Goal: Transaction & Acquisition: Purchase product/service

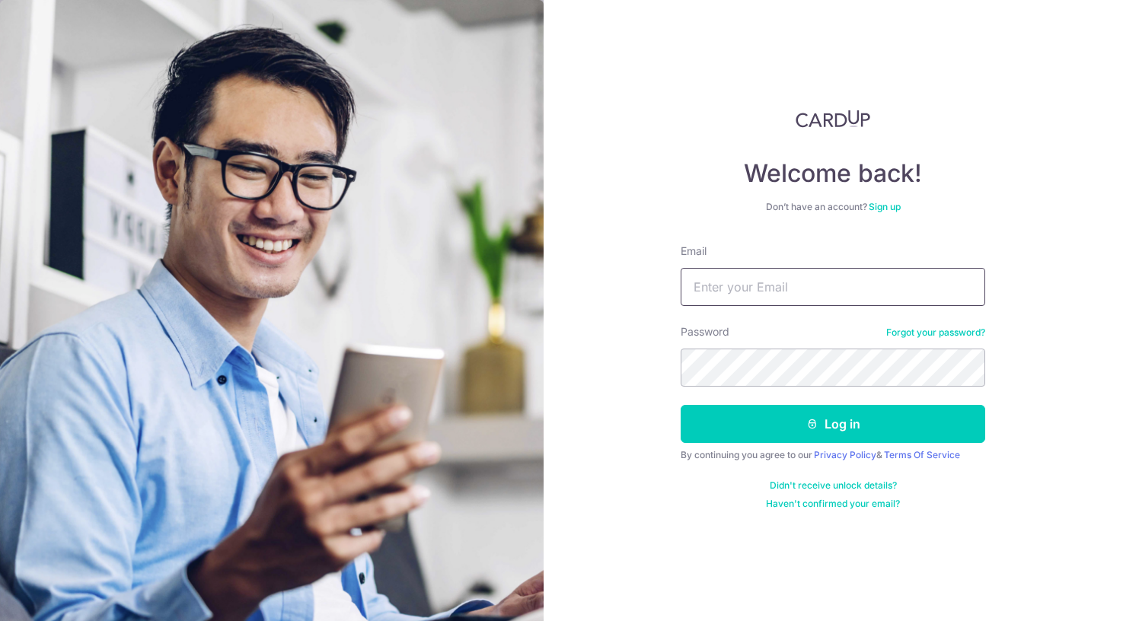
click at [788, 294] on input "Email" at bounding box center [832, 287] width 304 height 38
type input "[EMAIL_ADDRESS][DOMAIN_NAME]"
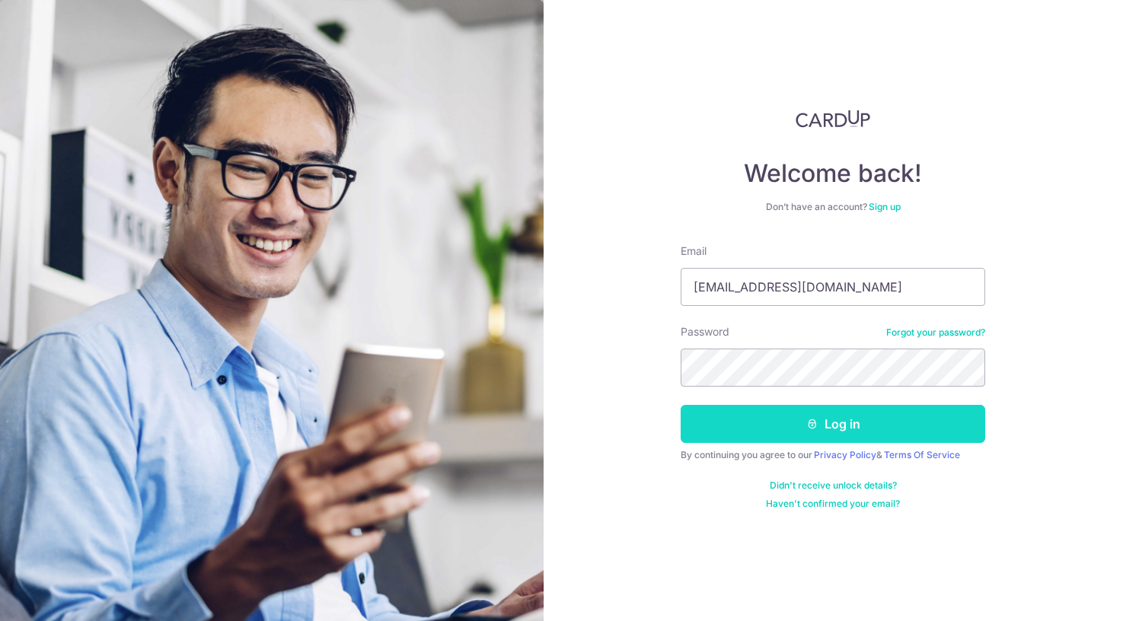
click at [837, 419] on button "Log in" at bounding box center [832, 424] width 304 height 38
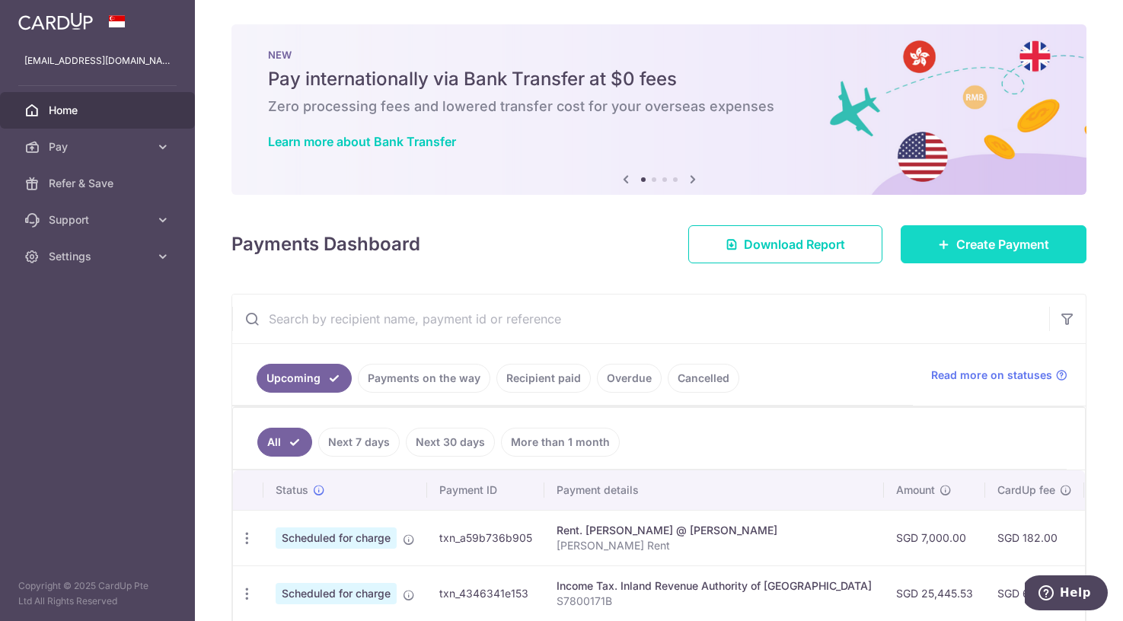
click at [1004, 244] on span "Create Payment" at bounding box center [1002, 244] width 93 height 18
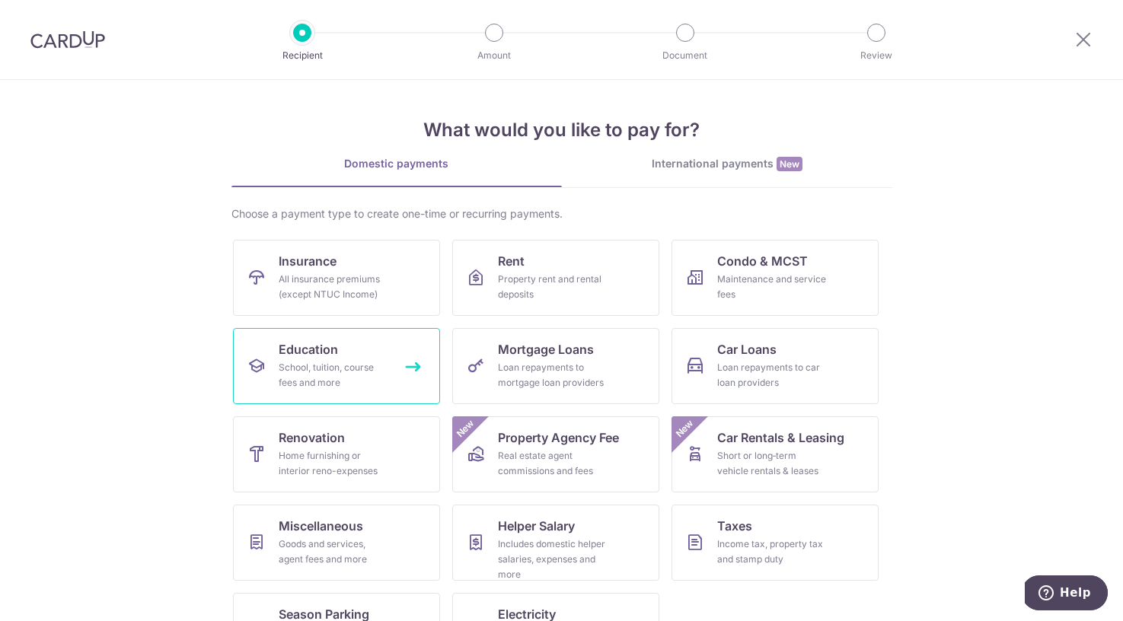
click at [352, 374] on div "School, tuition, course fees and more" at bounding box center [334, 375] width 110 height 30
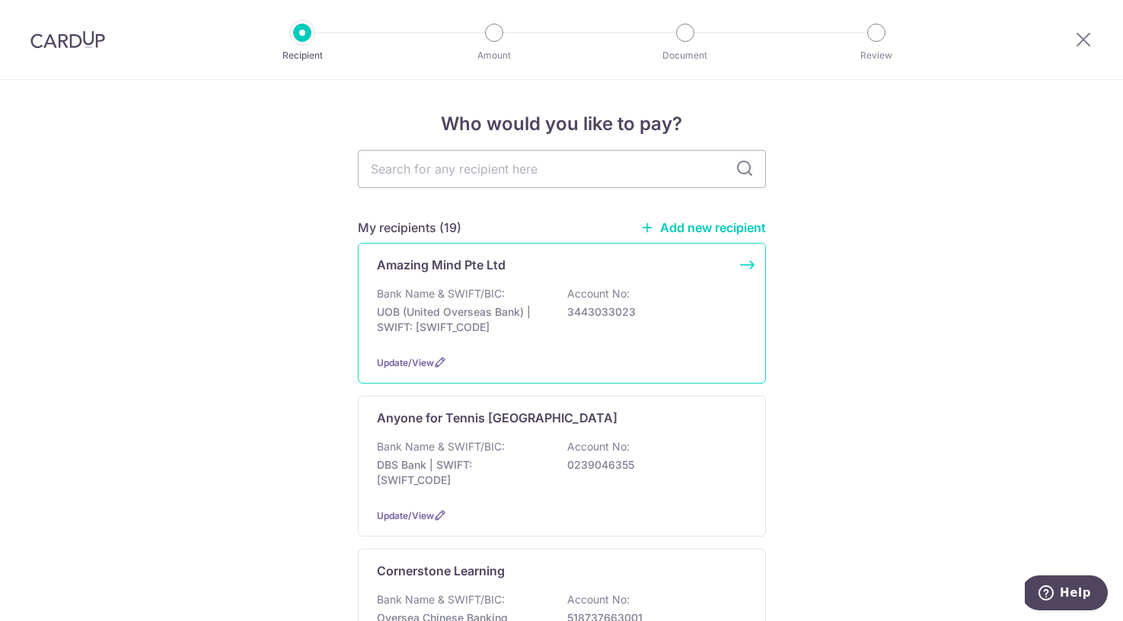
click at [575, 336] on div "Bank Name & SWIFT/BIC: UOB (United Overseas Bank) | SWIFT: UOVBSGSGXXX Account …" at bounding box center [562, 314] width 370 height 56
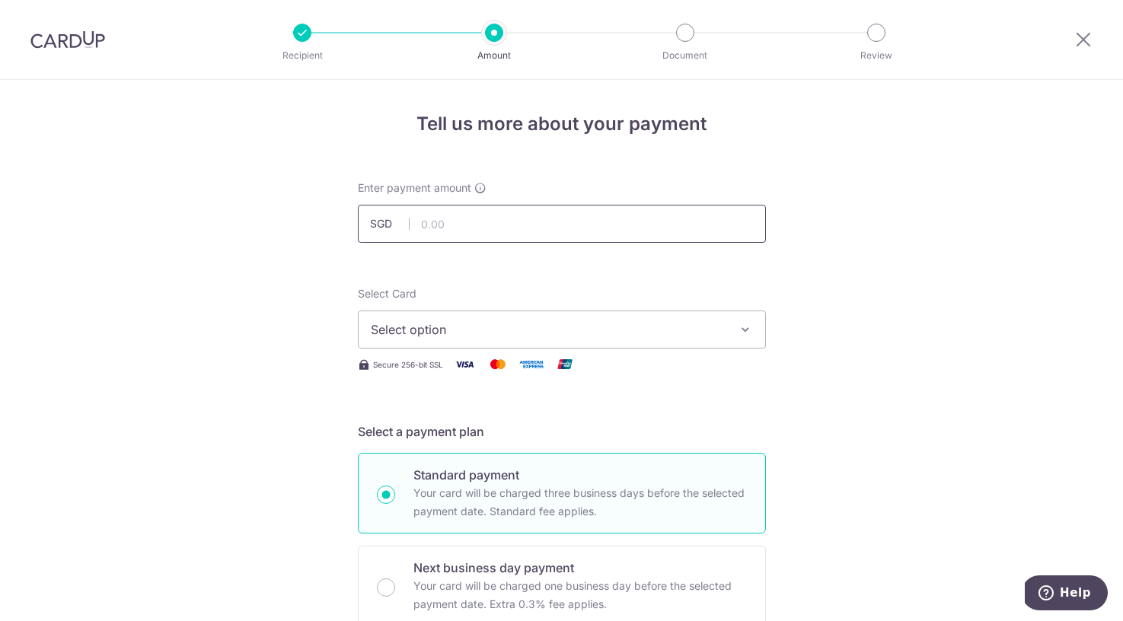
click at [489, 218] on input "text" at bounding box center [562, 224] width 408 height 38
type input "1,080.00"
click at [432, 324] on span "Select option" at bounding box center [548, 329] width 355 height 18
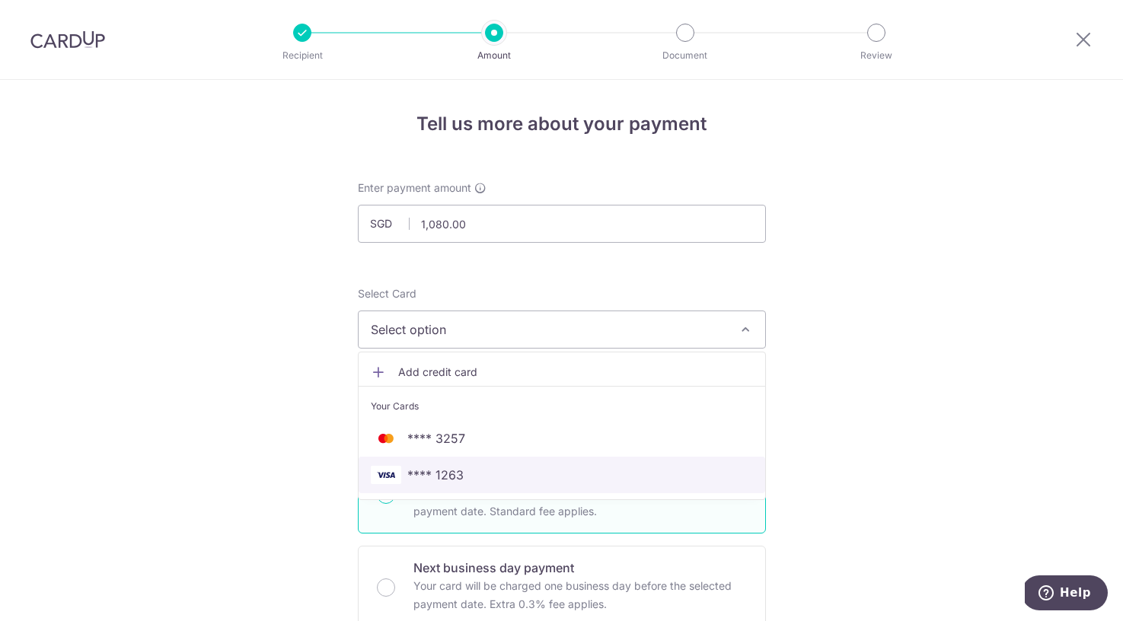
click at [572, 479] on span "**** 1263" at bounding box center [562, 475] width 382 height 18
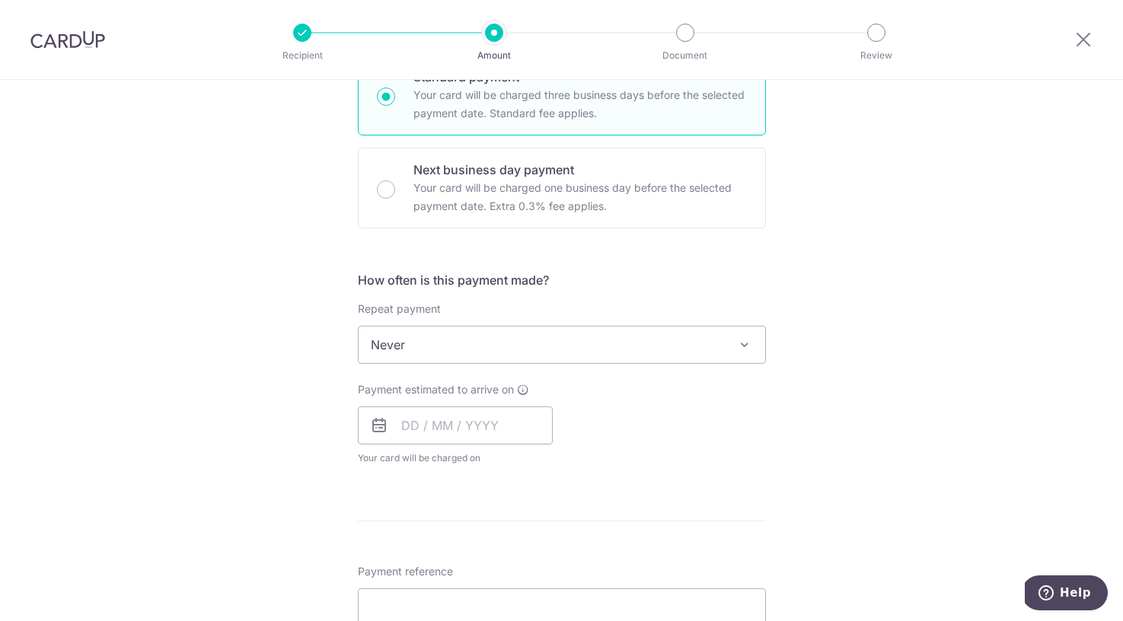
scroll to position [400, 0]
click at [491, 419] on input "text" at bounding box center [455, 423] width 195 height 38
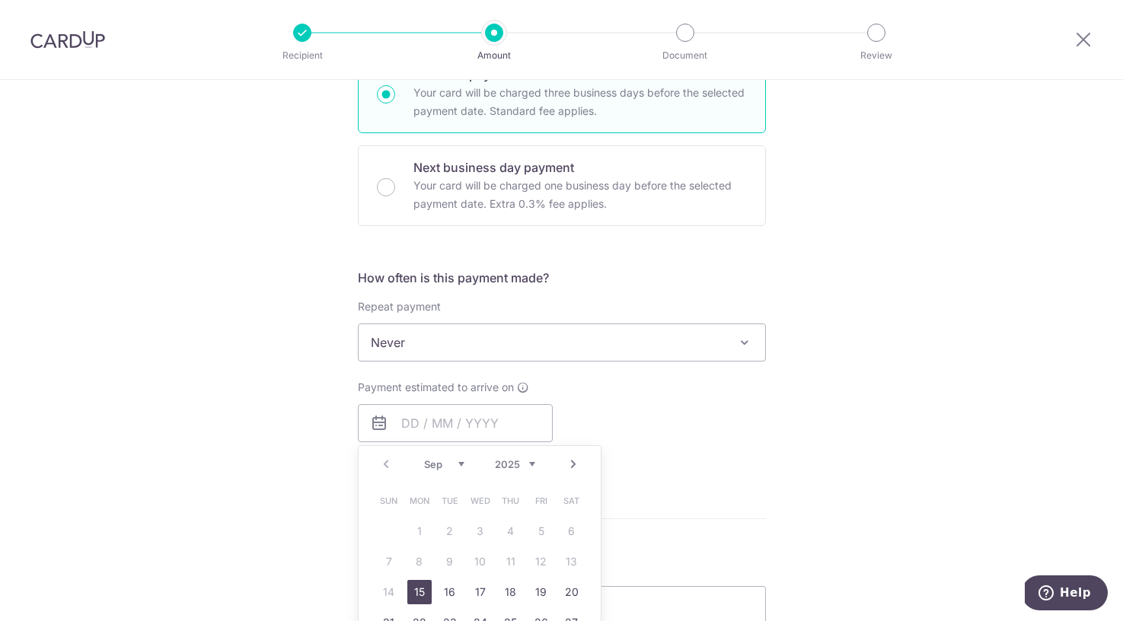
click at [417, 595] on link "15" at bounding box center [419, 592] width 24 height 24
type input "15/09/2025"
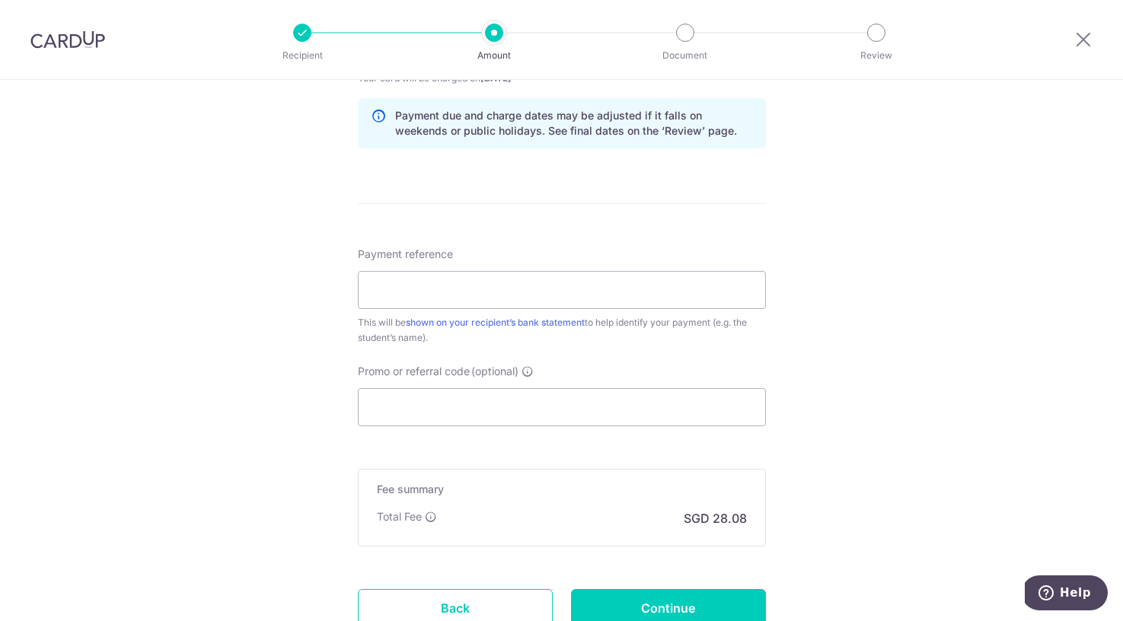
scroll to position [783, 0]
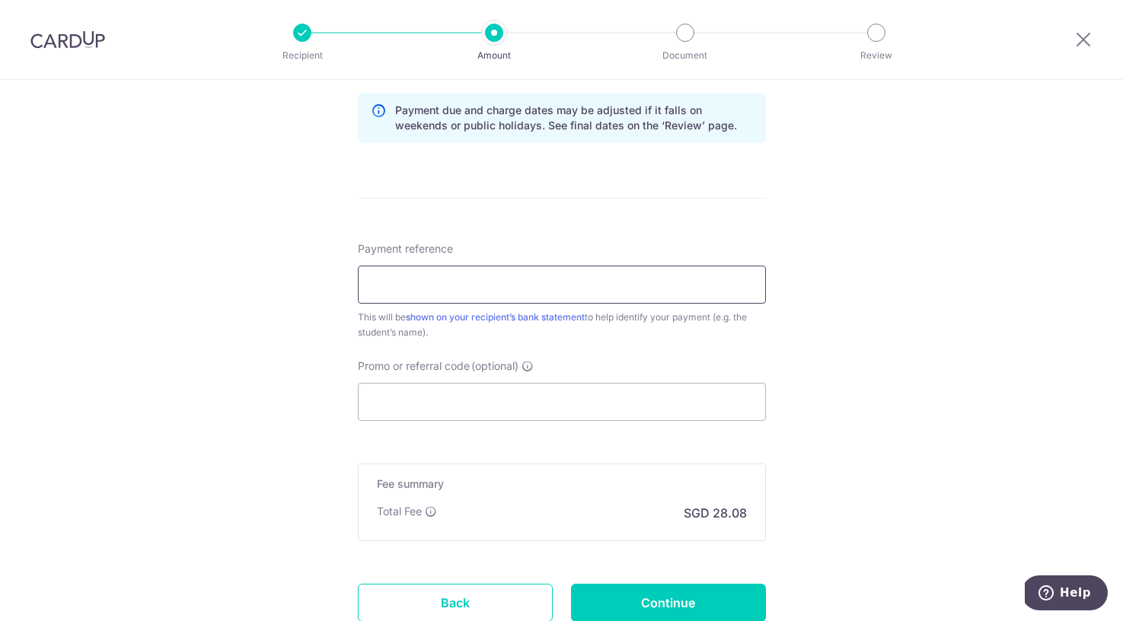
click at [442, 278] on input "Payment reference" at bounding box center [562, 285] width 408 height 38
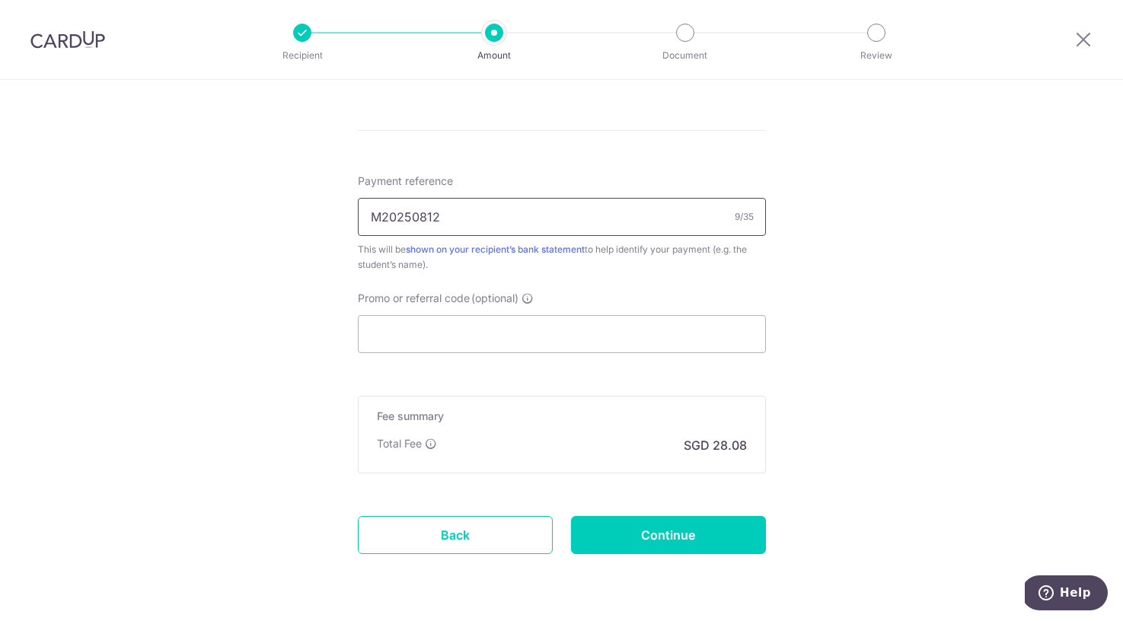
scroll to position [898, 0]
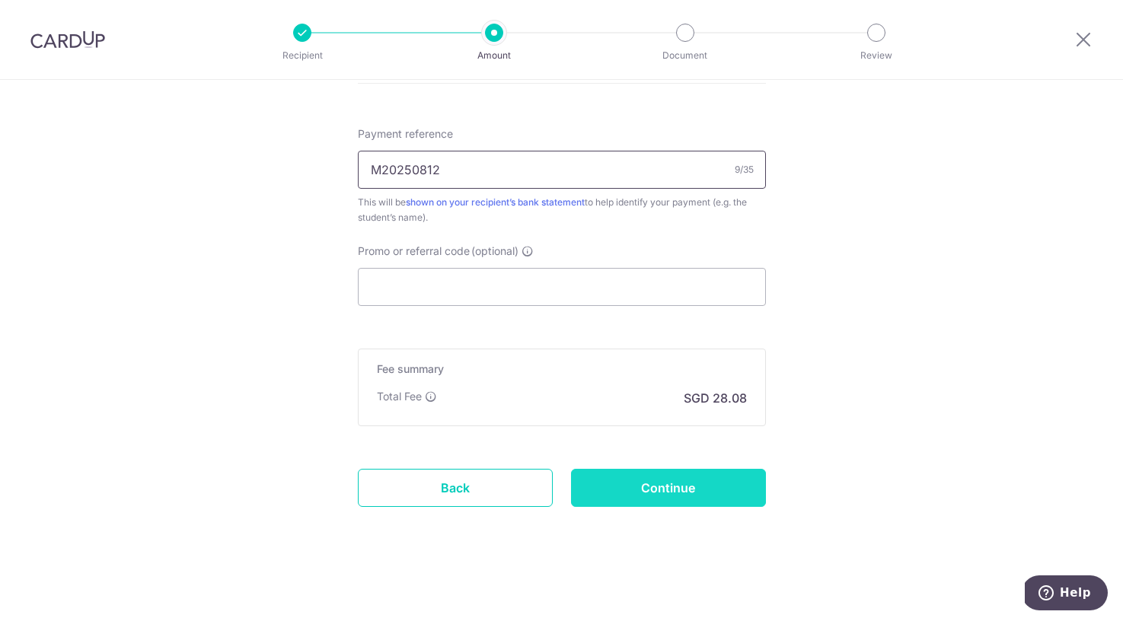
type input "M20250812"
click at [733, 498] on input "Continue" at bounding box center [668, 488] width 195 height 38
type input "Create Schedule"
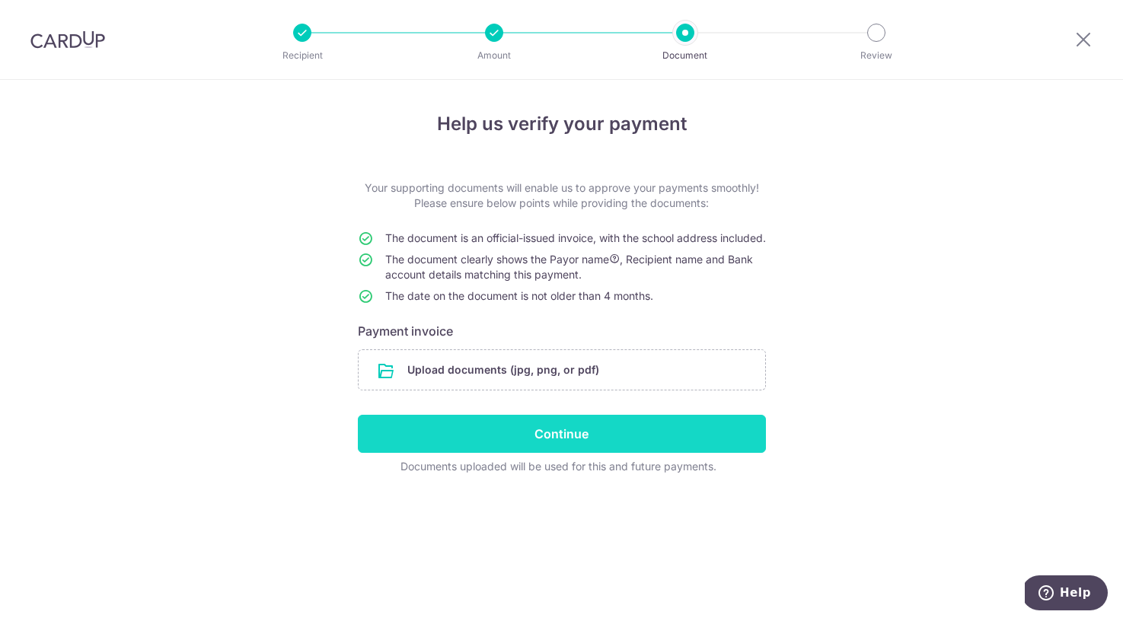
click at [623, 453] on input "Continue" at bounding box center [562, 434] width 408 height 38
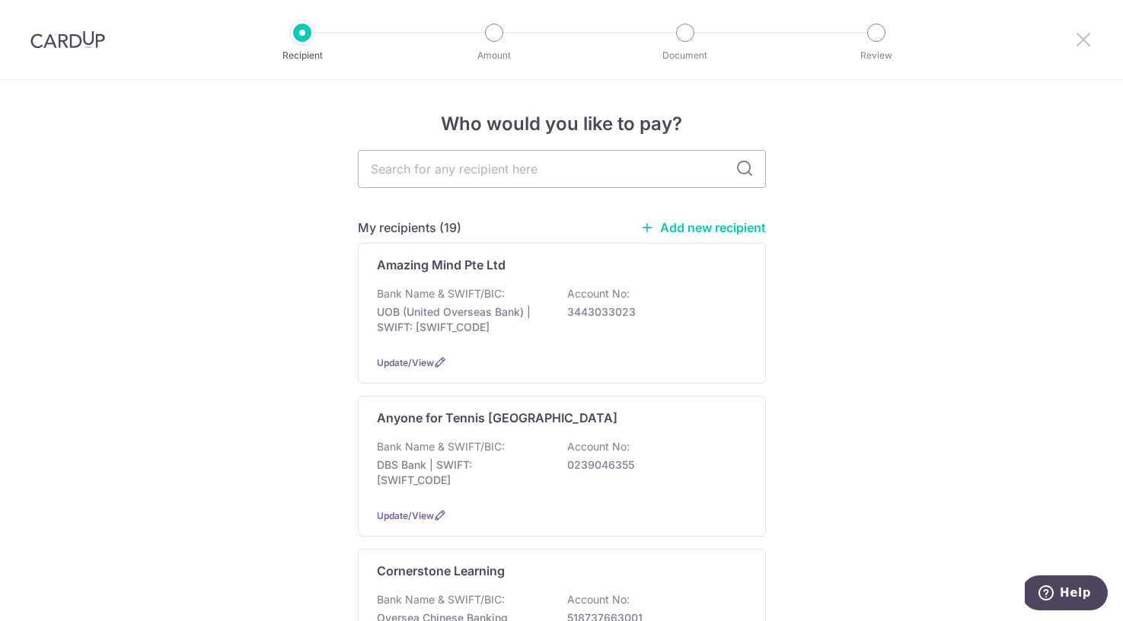
click at [1079, 40] on icon at bounding box center [1083, 39] width 18 height 19
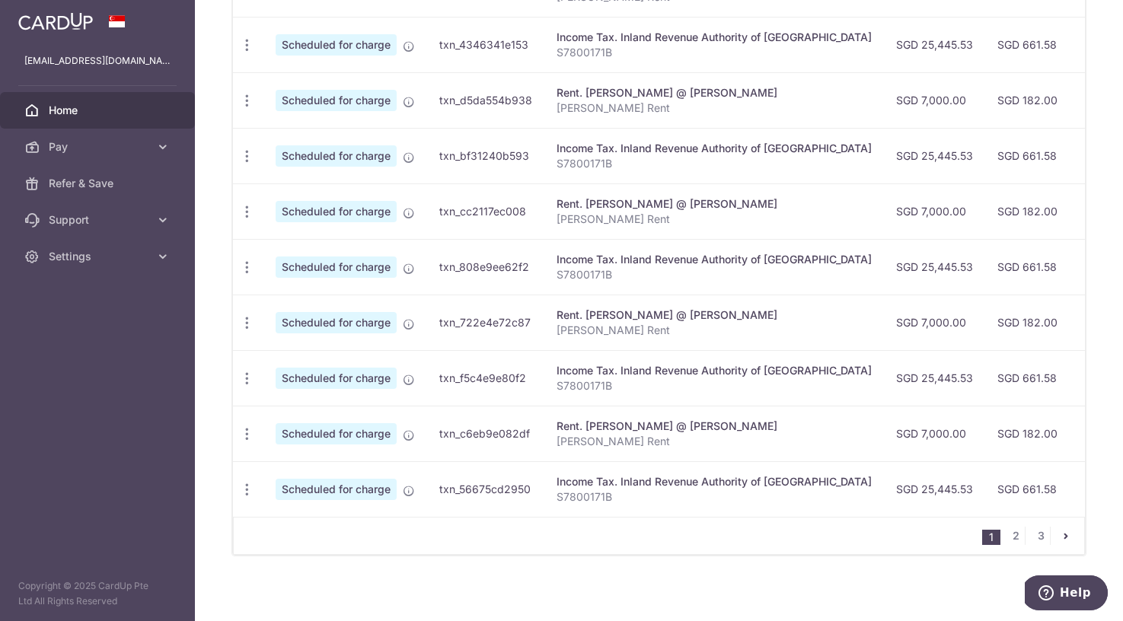
scroll to position [532, 0]
click at [1013, 531] on link "2" at bounding box center [1015, 534] width 18 height 18
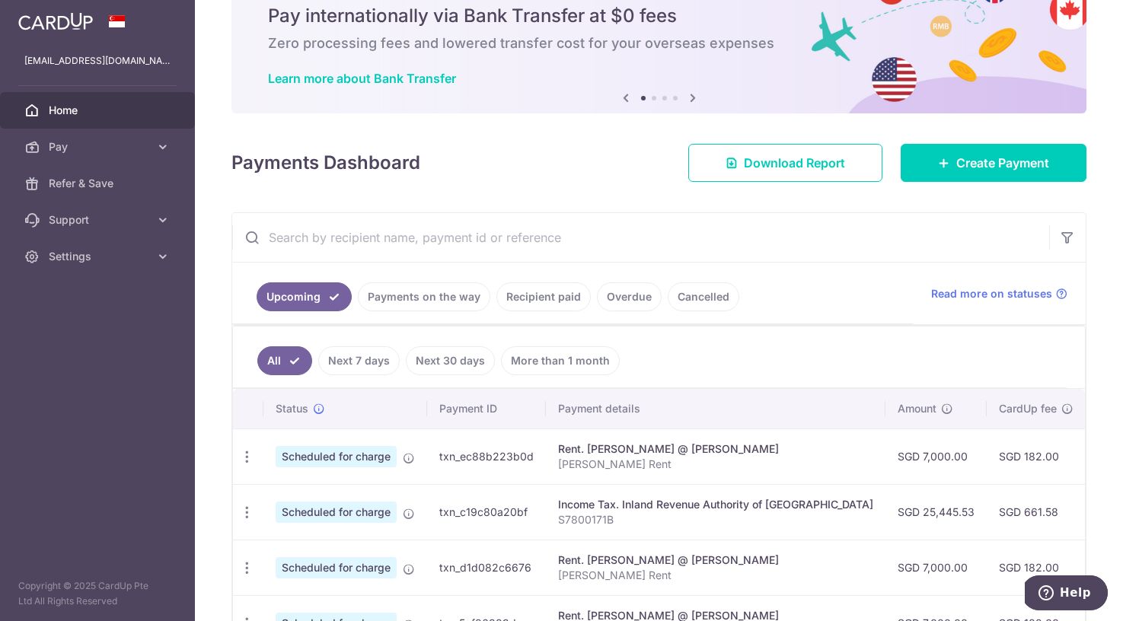
scroll to position [0, 0]
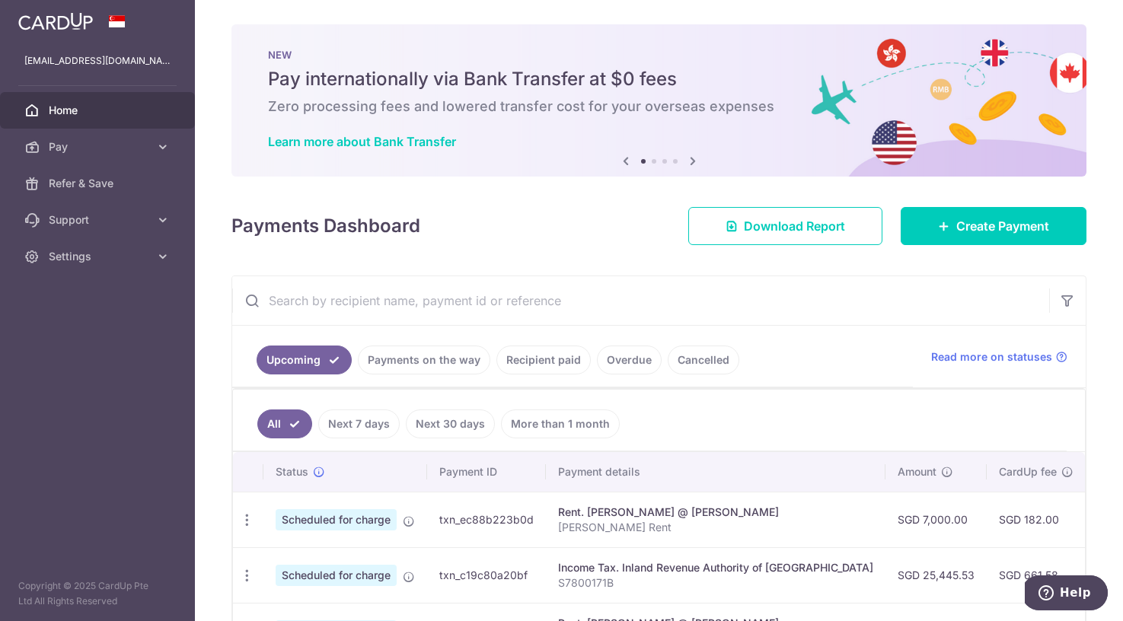
click at [553, 364] on link "Recipient paid" at bounding box center [543, 360] width 94 height 29
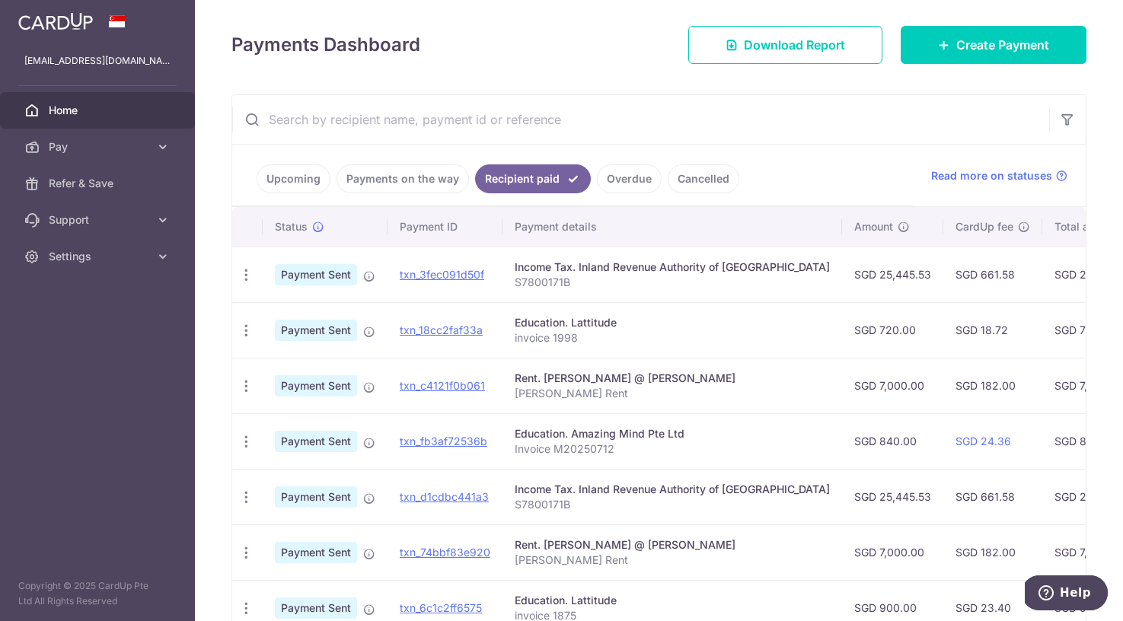
scroll to position [202, 0]
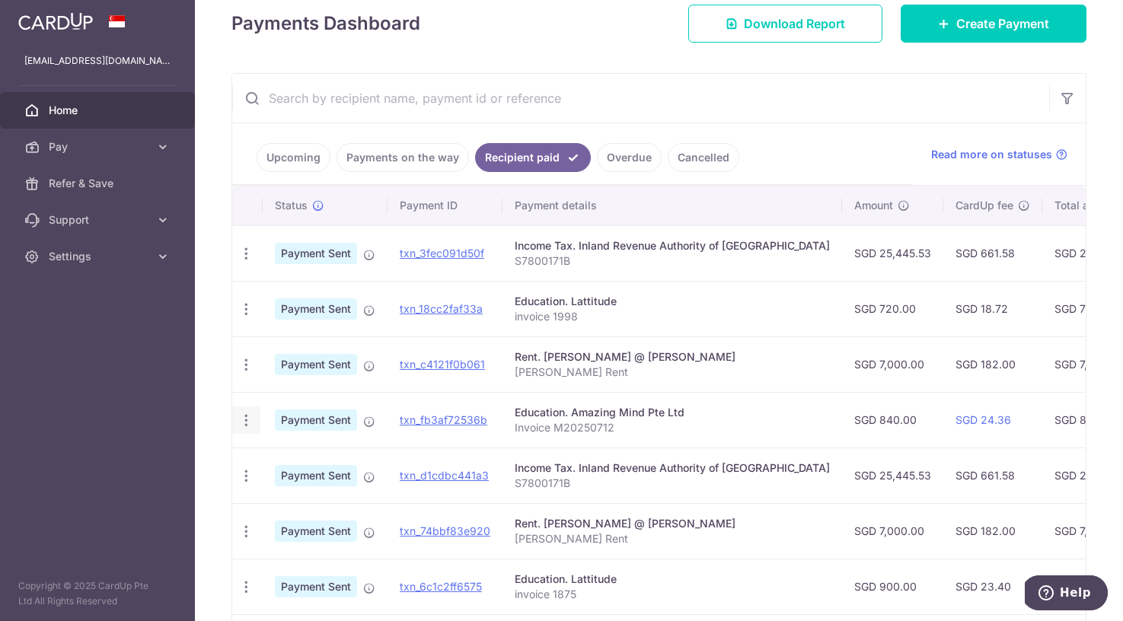
click at [247, 416] on icon "button" at bounding box center [246, 421] width 16 height 16
click at [697, 422] on p "Invoice M20250712" at bounding box center [671, 427] width 315 height 15
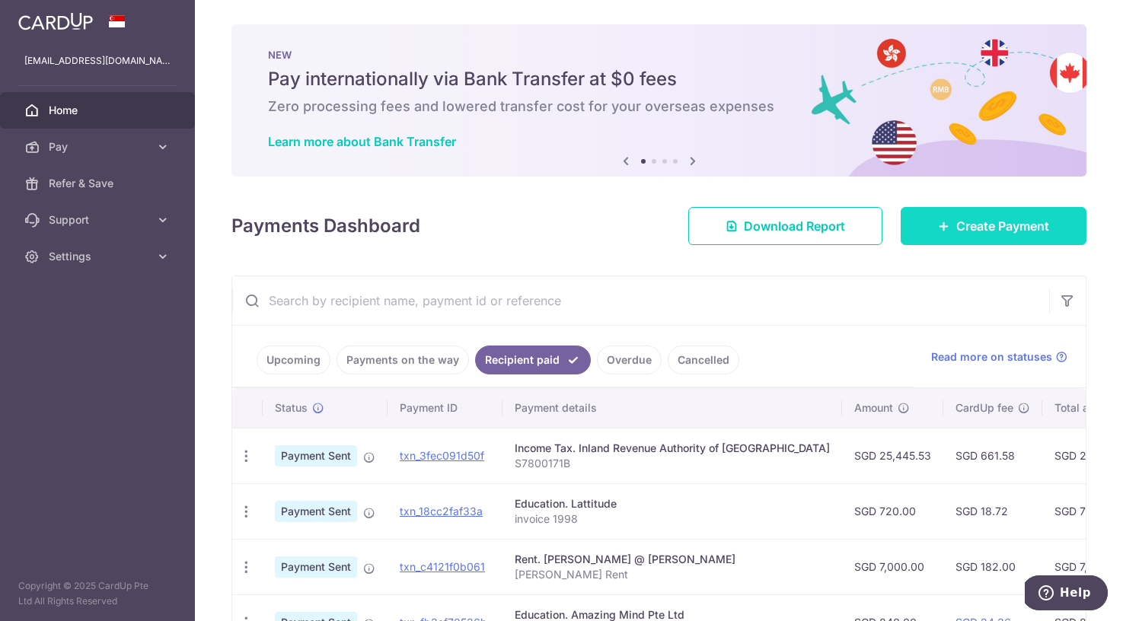
click at [1025, 226] on span "Create Payment" at bounding box center [1002, 226] width 93 height 18
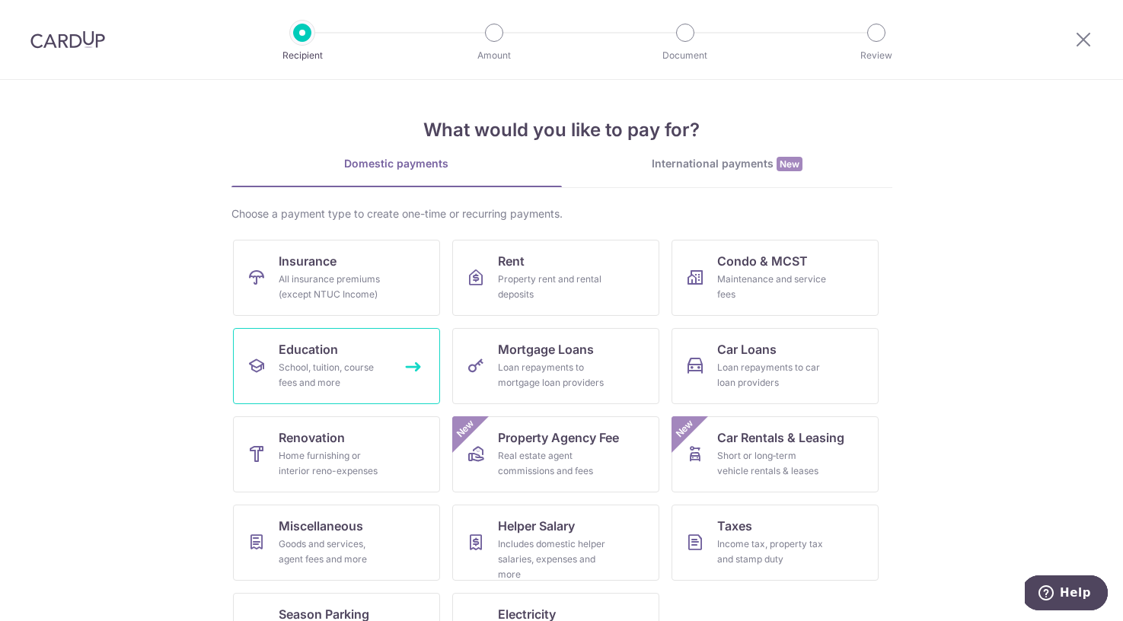
click at [354, 358] on link "Education School, tuition, course fees and more" at bounding box center [336, 366] width 207 height 76
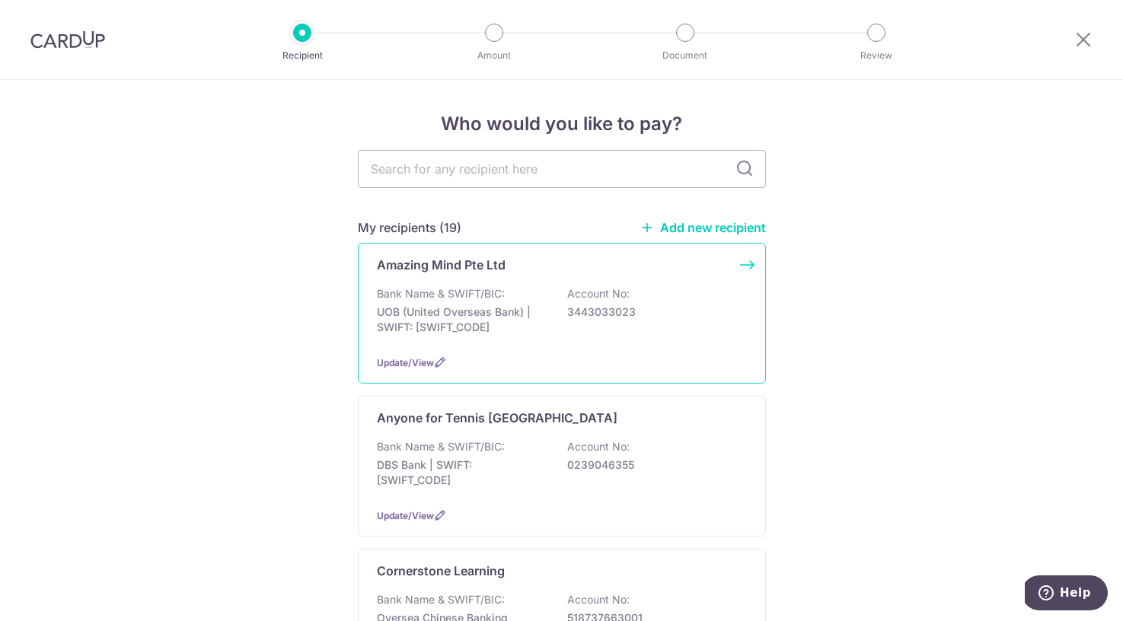
click at [617, 293] on p "Account No:" at bounding box center [598, 293] width 62 height 15
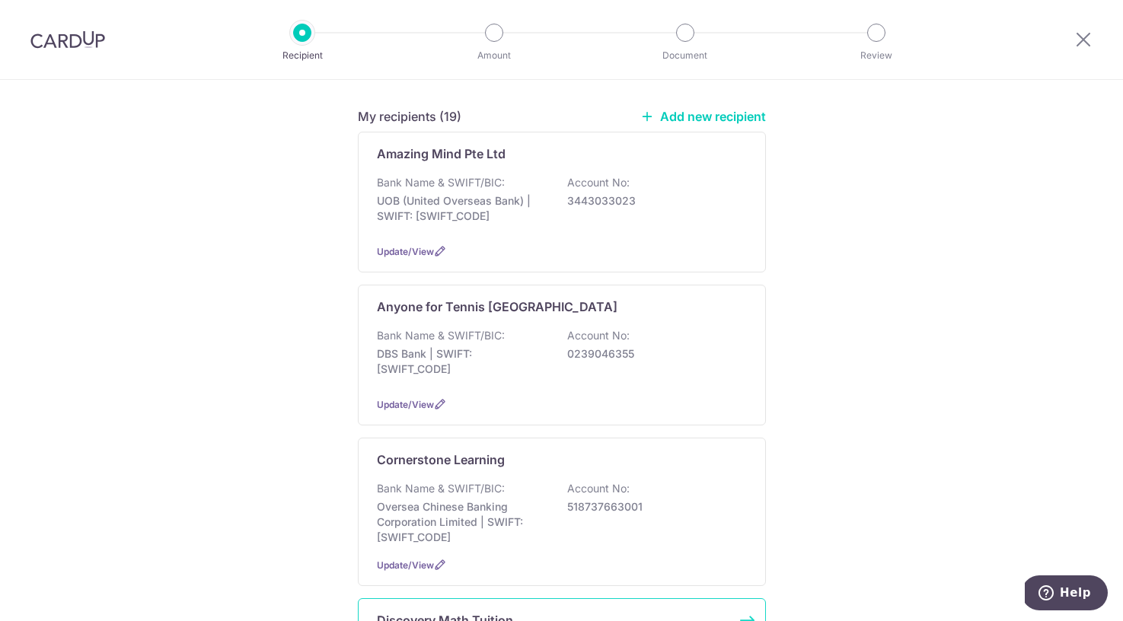
scroll to position [110, 0]
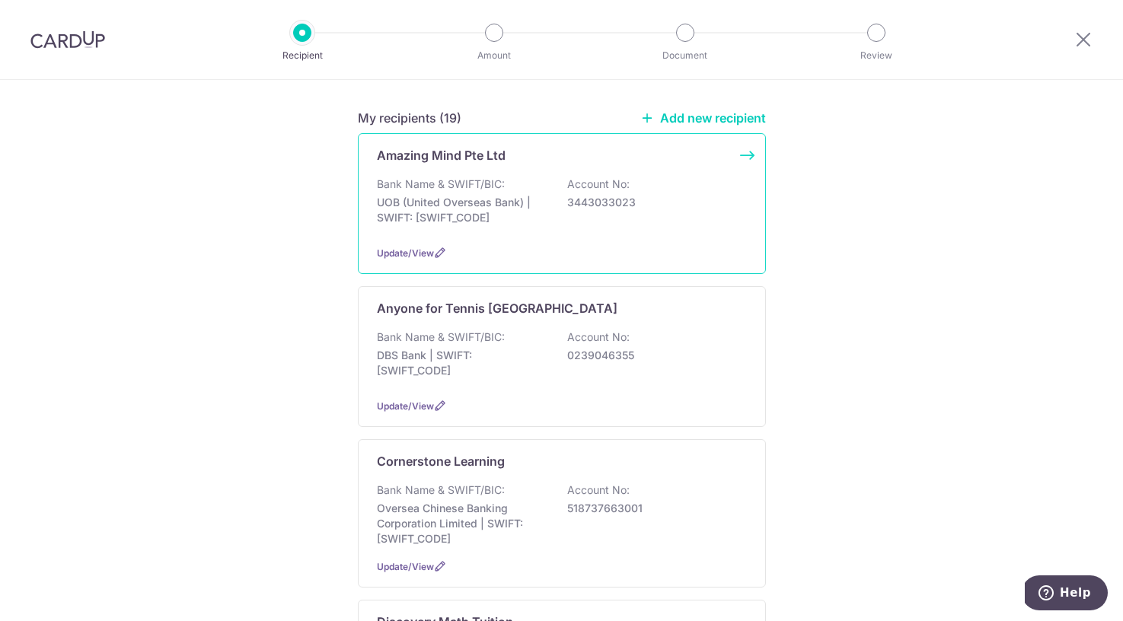
click at [693, 245] on div "Update/View" at bounding box center [562, 253] width 370 height 16
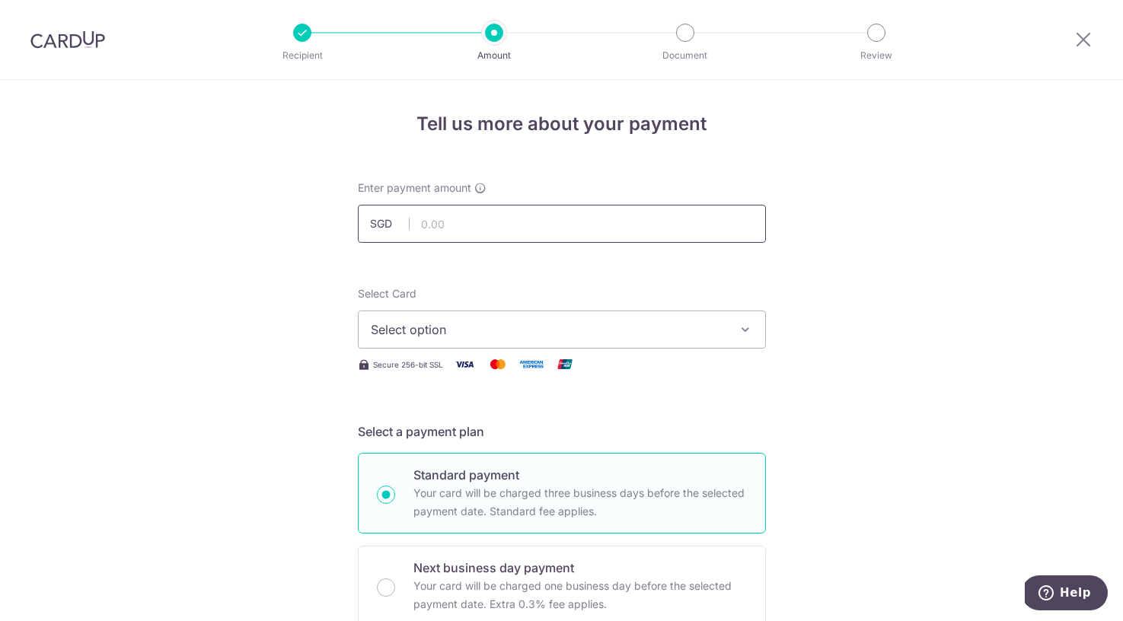
click at [608, 224] on input "text" at bounding box center [562, 224] width 408 height 38
type input "1,080.00"
click at [744, 328] on icon "button" at bounding box center [744, 329] width 15 height 15
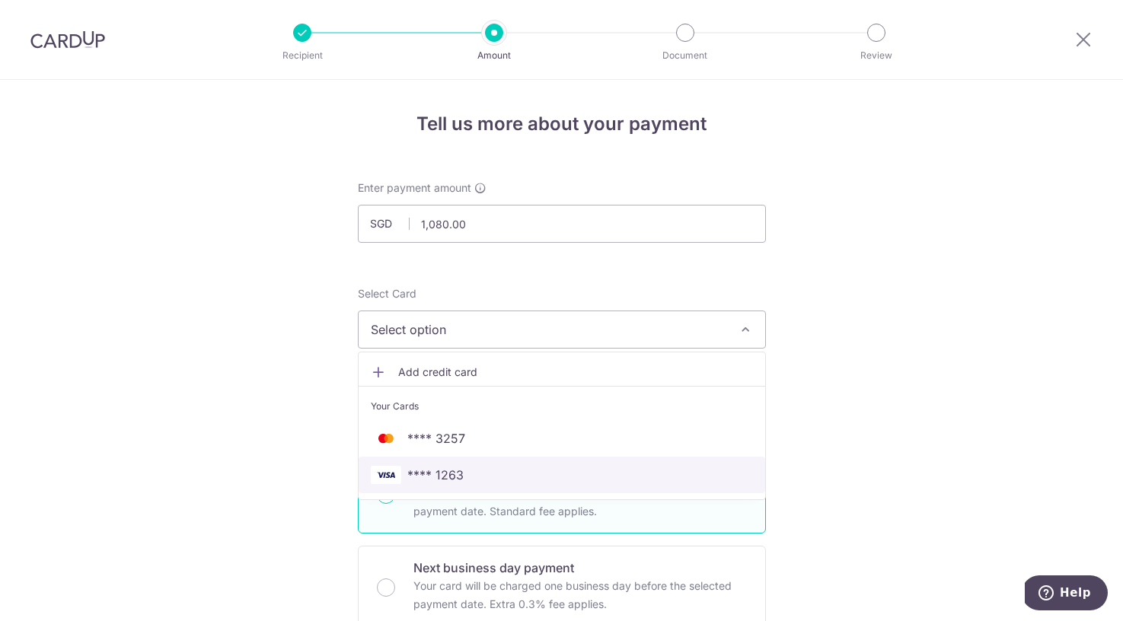
click at [640, 463] on link "**** 1263" at bounding box center [561, 475] width 406 height 37
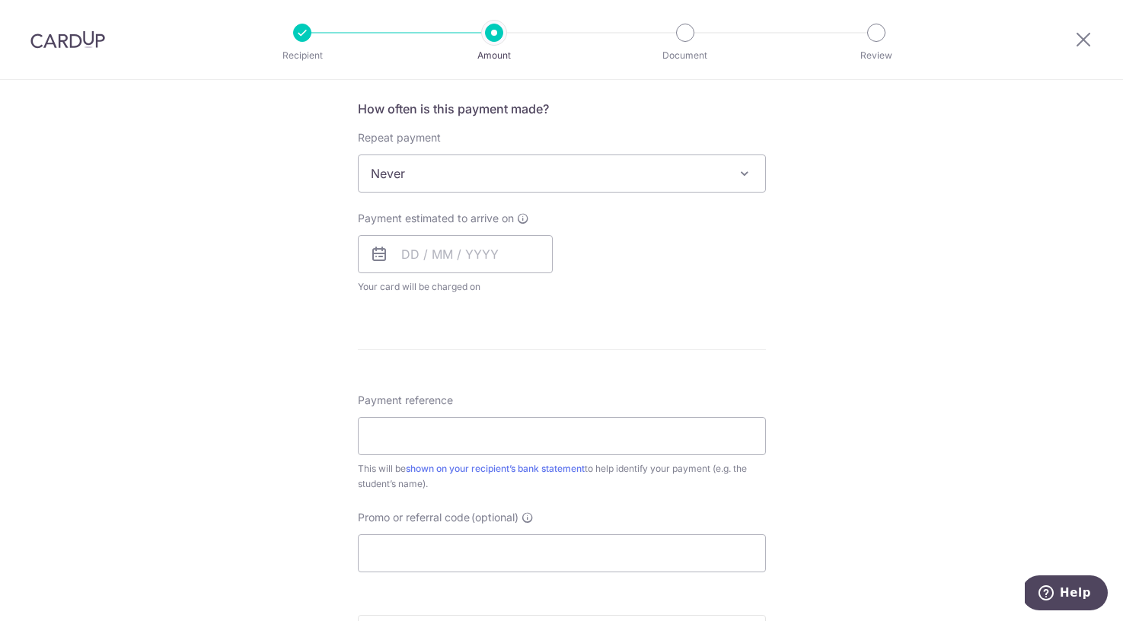
scroll to position [572, 0]
click at [455, 254] on input "text" at bounding box center [455, 251] width 195 height 38
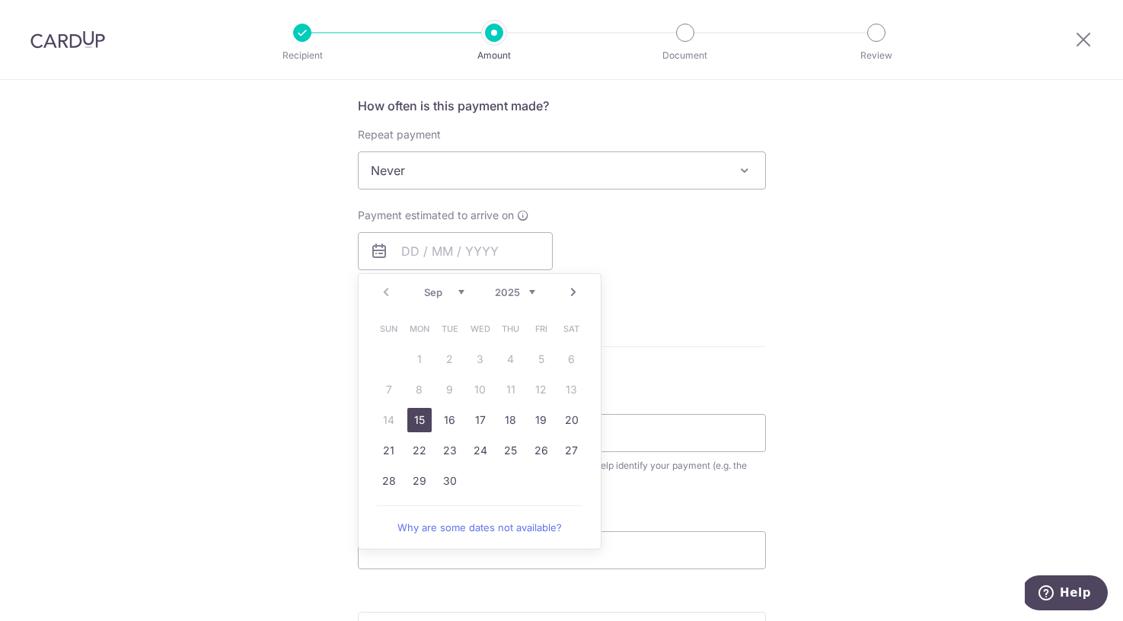
click at [413, 418] on link "15" at bounding box center [419, 420] width 24 height 24
type input "[DATE]"
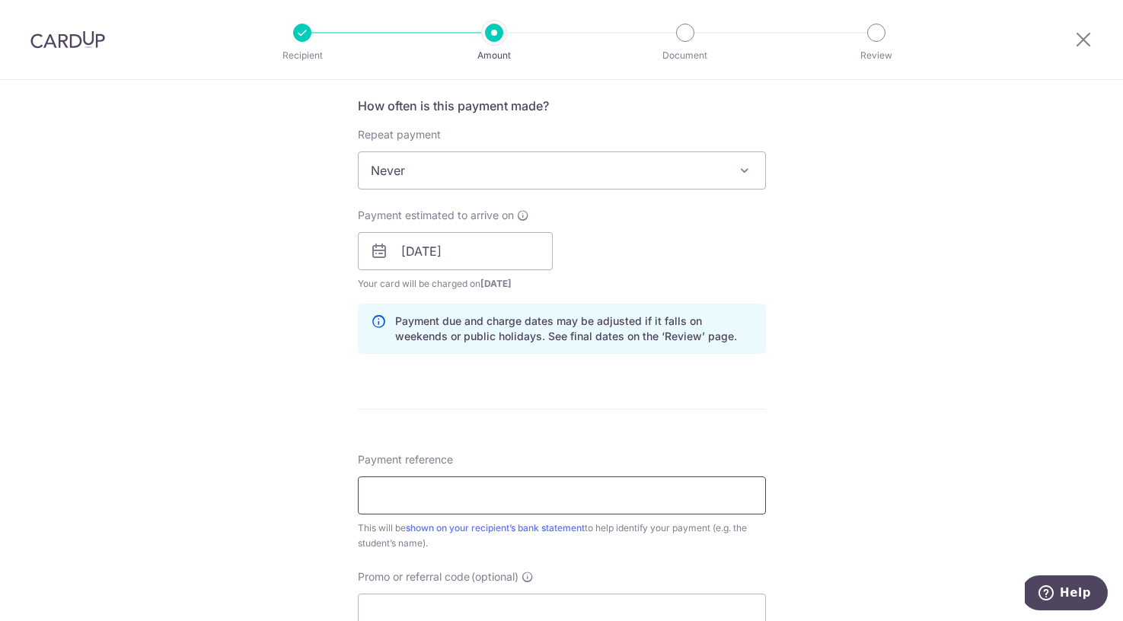
click at [453, 485] on input "Payment reference" at bounding box center [562, 495] width 408 height 38
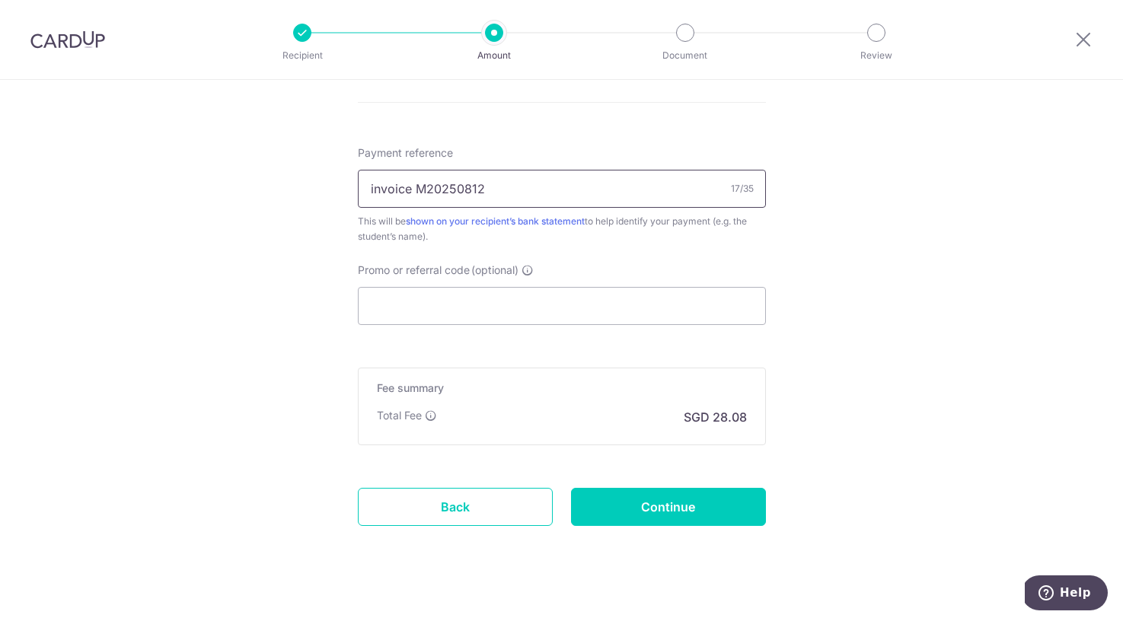
scroll to position [898, 0]
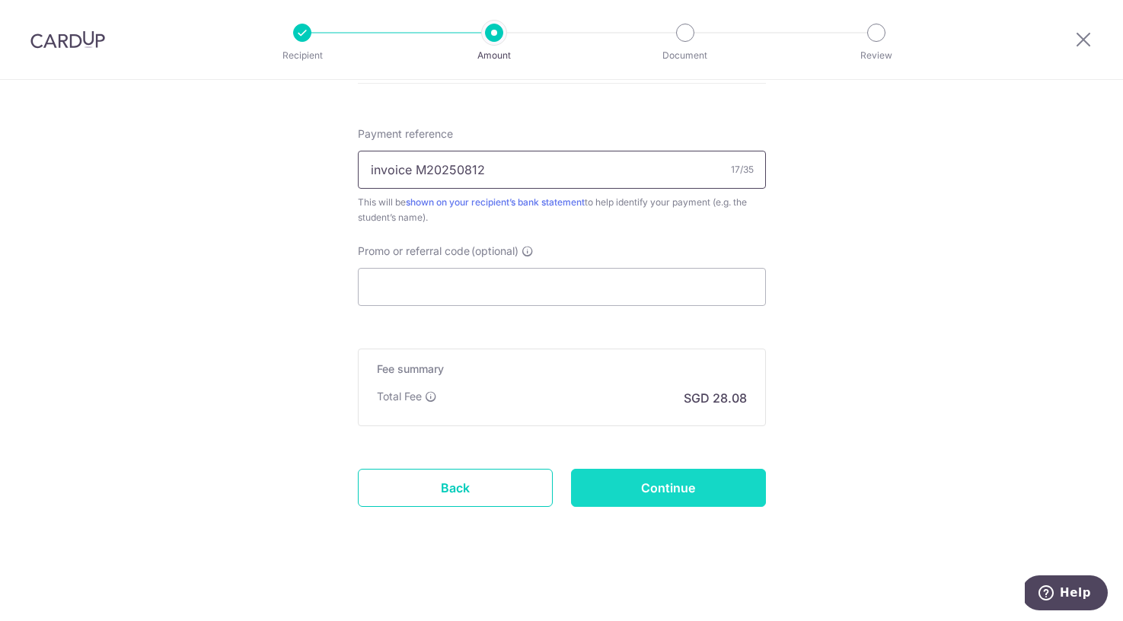
type input "invoice M20250812"
click at [651, 494] on input "Continue" at bounding box center [668, 488] width 195 height 38
type input "Create Schedule"
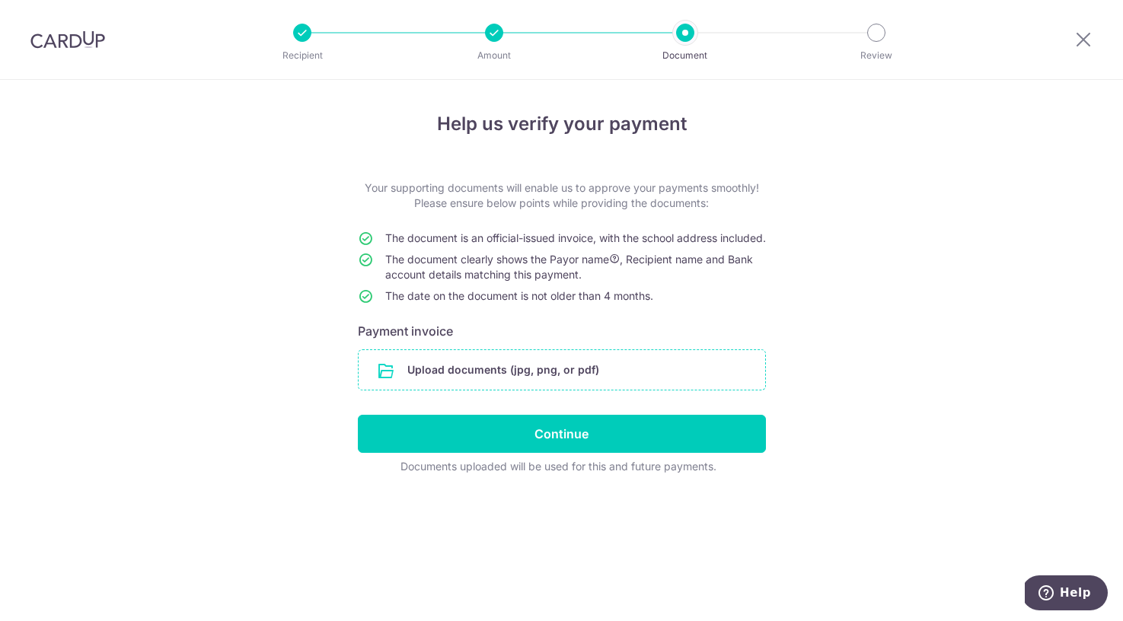
click at [620, 389] on input "file" at bounding box center [561, 370] width 406 height 40
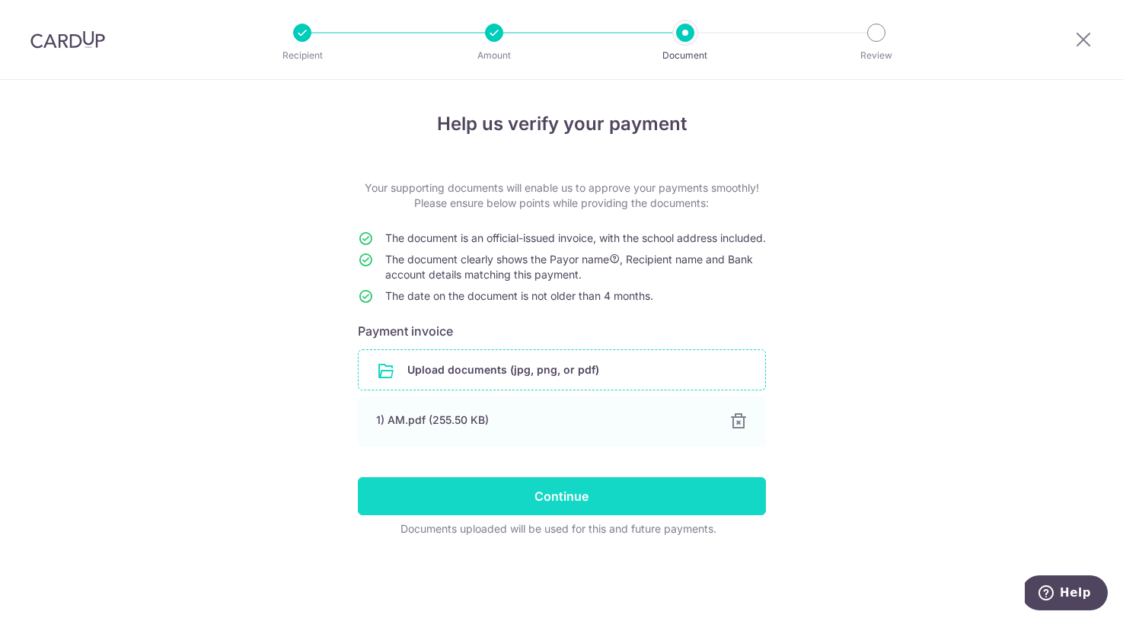
click at [580, 507] on input "Continue" at bounding box center [562, 496] width 408 height 38
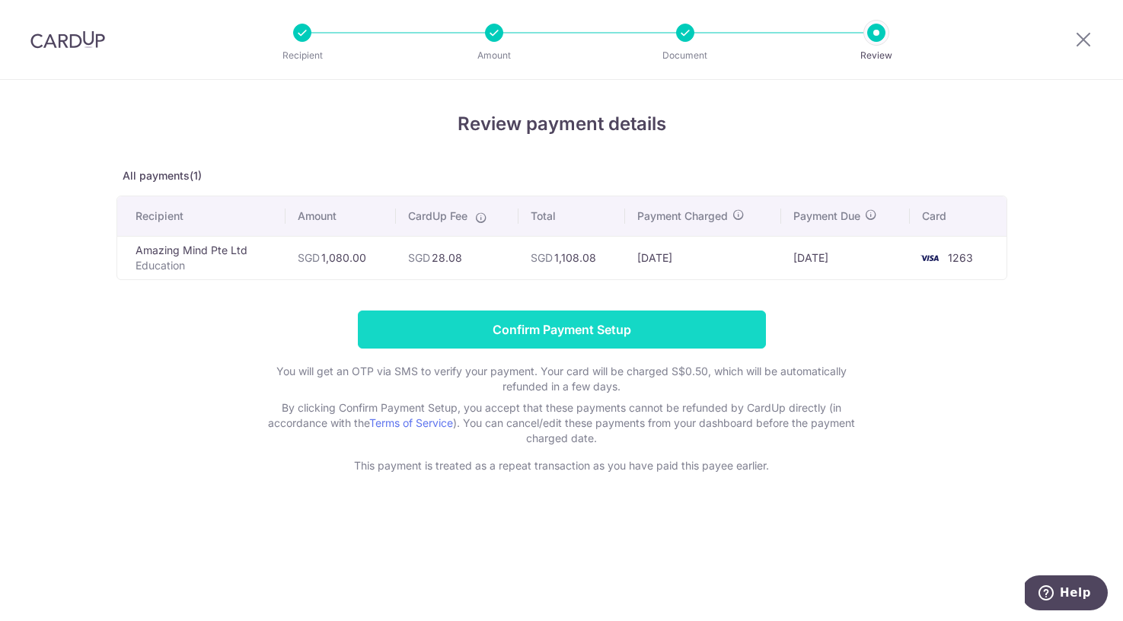
click at [598, 338] on input "Confirm Payment Setup" at bounding box center [562, 330] width 408 height 38
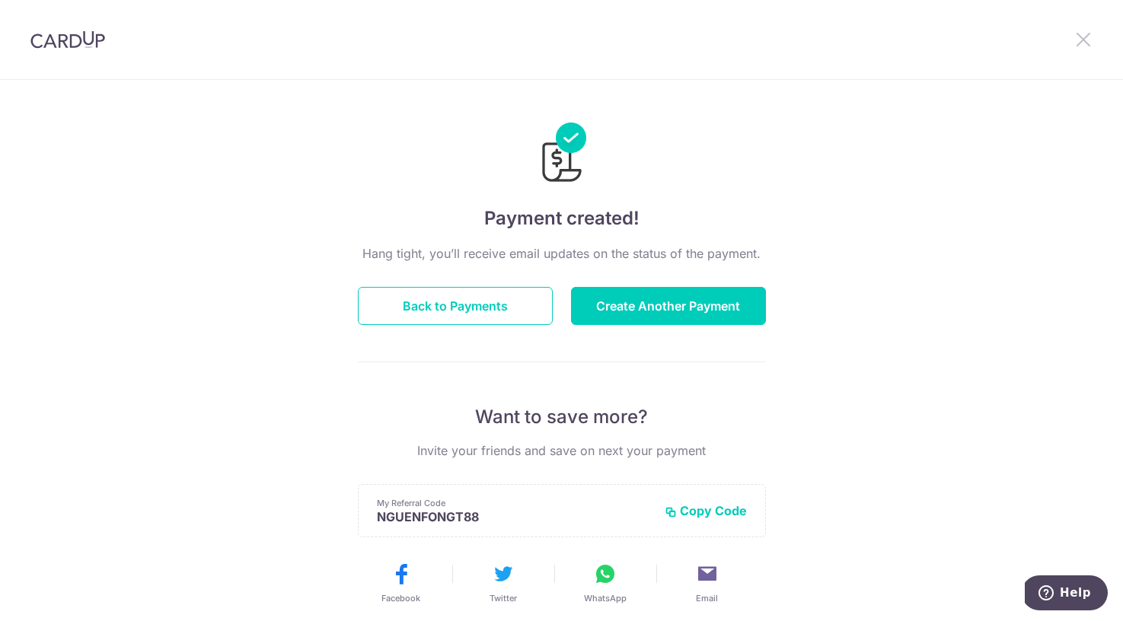
click at [1088, 38] on icon at bounding box center [1083, 39] width 18 height 19
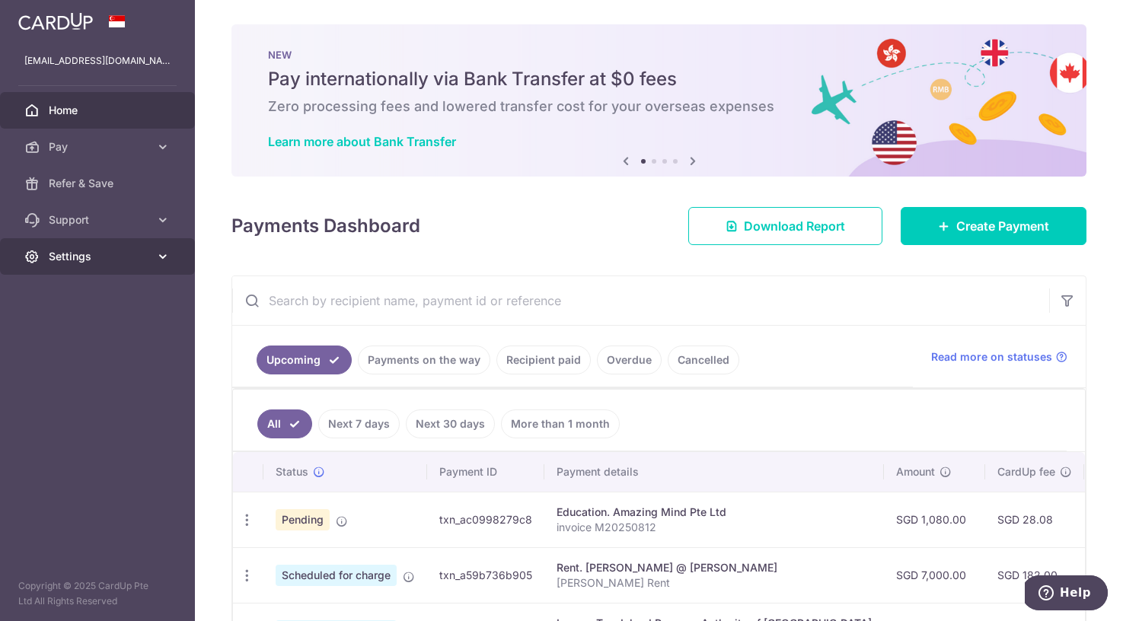
click at [159, 258] on icon at bounding box center [162, 256] width 15 height 15
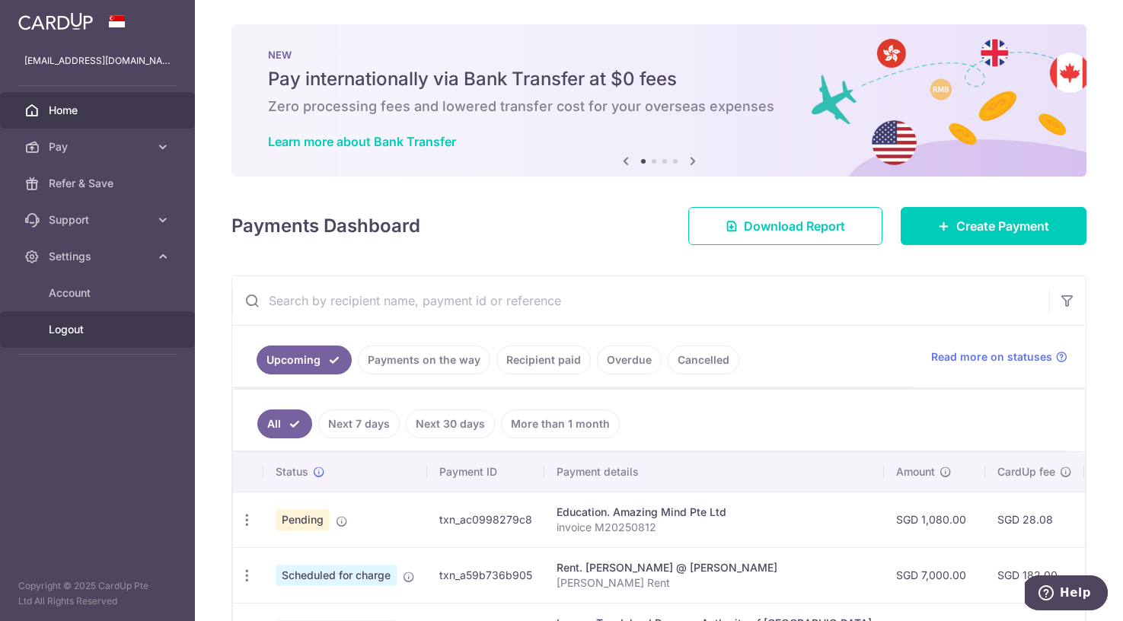
click at [72, 327] on span "Logout" at bounding box center [99, 329] width 100 height 15
